Goal: Task Accomplishment & Management: Use online tool/utility

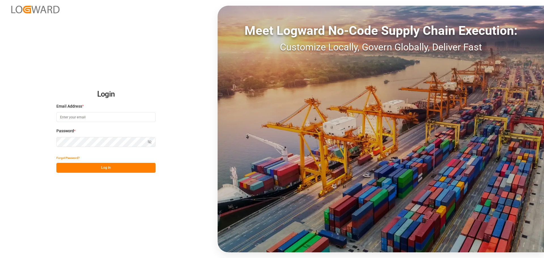
click at [124, 122] on input at bounding box center [105, 117] width 99 height 10
click at [92, 119] on input at bounding box center [105, 117] width 99 height 10
paste input "[EMAIL_ADDRESS][PERSON_NAME][DOMAIN_NAME]"
type input "[EMAIL_ADDRESS][PERSON_NAME][DOMAIN_NAME]"
click at [106, 170] on button "Log In" at bounding box center [105, 168] width 99 height 10
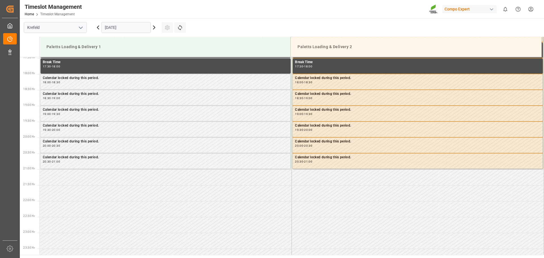
scroll to position [564, 0]
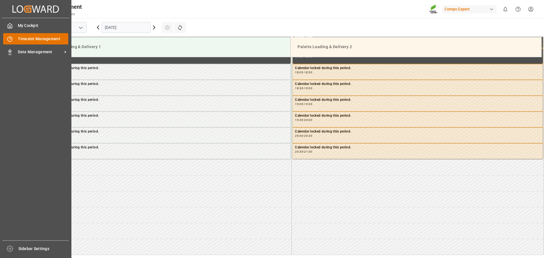
click at [32, 43] on div "Timeslot Management Timeslot Management" at bounding box center [35, 38] width 65 height 11
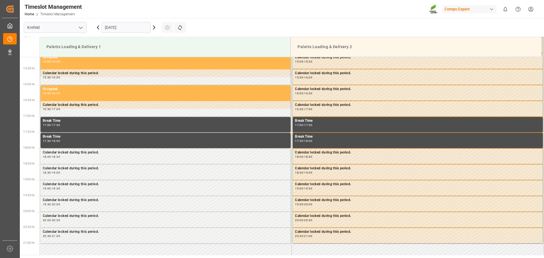
scroll to position [479, 0]
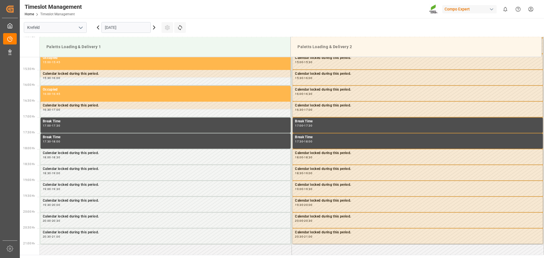
click at [152, 27] on icon at bounding box center [154, 27] width 7 height 7
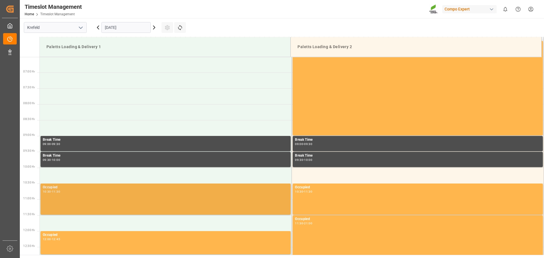
scroll to position [189, 0]
